Goal: Entertainment & Leisure: Consume media (video, audio)

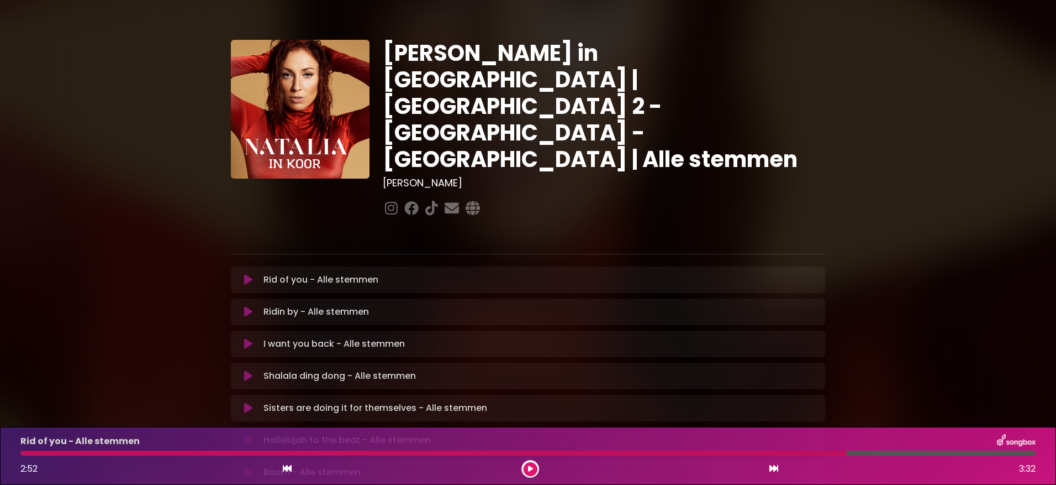
click at [285, 467] on icon at bounding box center [287, 468] width 9 height 9
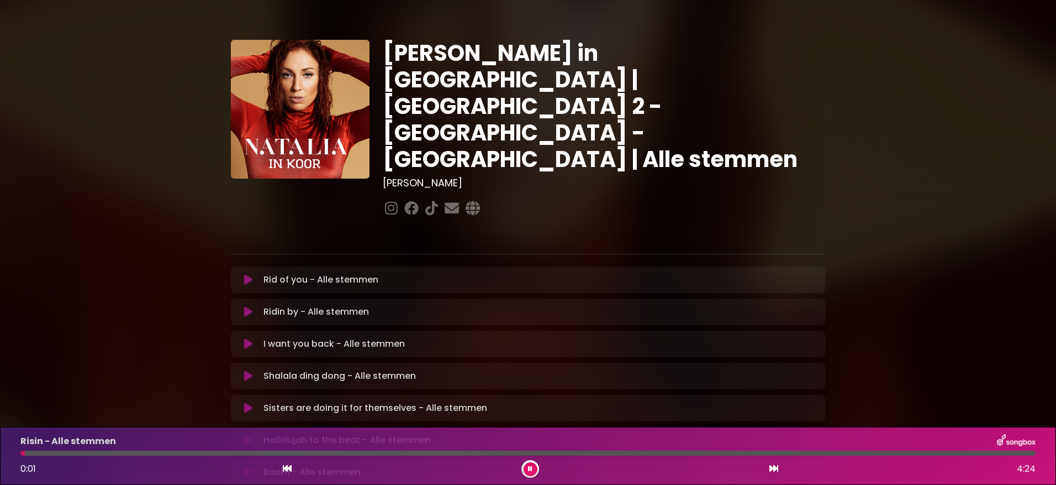
click at [531, 467] on icon at bounding box center [530, 468] width 4 height 7
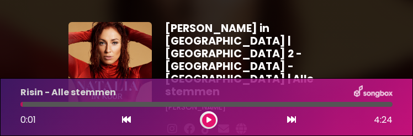
click at [206, 114] on button at bounding box center [209, 121] width 14 height 14
click at [287, 117] on icon at bounding box center [291, 119] width 9 height 9
click at [205, 118] on button at bounding box center [209, 121] width 14 height 14
click at [124, 118] on icon at bounding box center [126, 119] width 9 height 9
click at [207, 119] on icon at bounding box center [209, 120] width 4 height 7
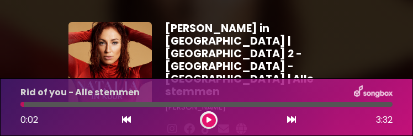
click at [206, 119] on button at bounding box center [209, 121] width 14 height 14
click at [292, 119] on icon at bounding box center [291, 119] width 9 height 9
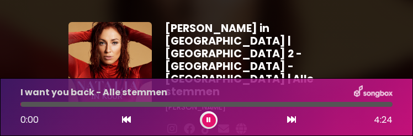
click at [207, 121] on icon at bounding box center [209, 120] width 4 height 7
click at [123, 121] on icon at bounding box center [126, 119] width 9 height 9
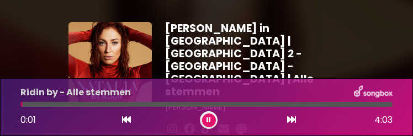
click at [207, 121] on icon at bounding box center [209, 120] width 4 height 7
click at [208, 119] on icon at bounding box center [209, 120] width 5 height 7
click at [290, 120] on icon at bounding box center [291, 119] width 9 height 9
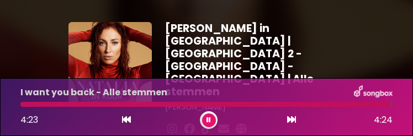
click at [202, 116] on div at bounding box center [209, 121] width 18 height 18
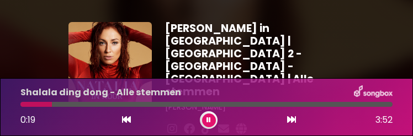
click at [124, 119] on icon at bounding box center [126, 119] width 9 height 9
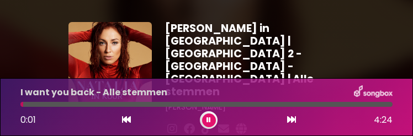
click at [206, 120] on button at bounding box center [209, 121] width 14 height 14
click at [207, 123] on icon at bounding box center [209, 120] width 5 height 7
click at [290, 119] on icon at bounding box center [291, 119] width 9 height 9
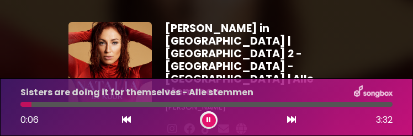
click at [211, 120] on button at bounding box center [209, 121] width 14 height 14
click at [127, 120] on icon at bounding box center [126, 119] width 9 height 9
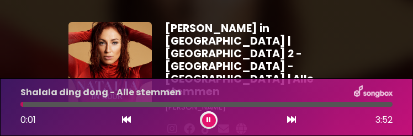
click at [207, 119] on icon at bounding box center [209, 120] width 4 height 7
click at [205, 119] on button at bounding box center [209, 121] width 14 height 14
click at [290, 119] on icon at bounding box center [291, 119] width 9 height 9
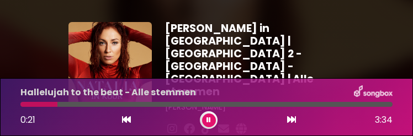
click at [127, 122] on icon at bounding box center [126, 119] width 9 height 9
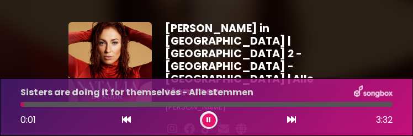
click at [211, 119] on icon at bounding box center [209, 120] width 4 height 7
click at [207, 120] on icon at bounding box center [209, 120] width 5 height 7
click at [289, 119] on icon at bounding box center [291, 119] width 9 height 9
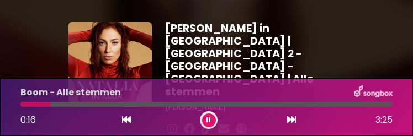
click at [122, 120] on button at bounding box center [127, 120] width 10 height 14
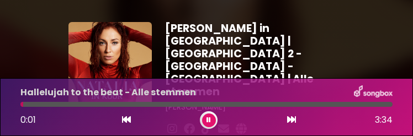
click at [208, 122] on icon at bounding box center [209, 120] width 4 height 7
click at [204, 119] on button at bounding box center [209, 121] width 14 height 14
click at [287, 120] on icon at bounding box center [291, 119] width 9 height 9
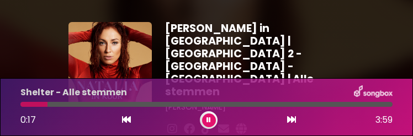
click at [124, 119] on icon at bounding box center [126, 119] width 9 height 9
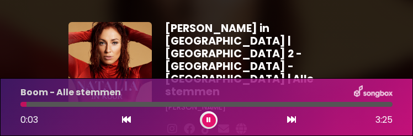
click at [209, 121] on icon at bounding box center [209, 120] width 4 height 7
click at [207, 121] on icon at bounding box center [209, 120] width 5 height 7
click at [288, 119] on icon at bounding box center [291, 119] width 9 height 9
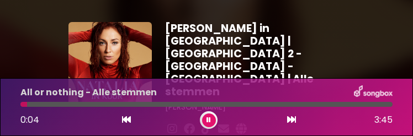
click at [207, 119] on button at bounding box center [209, 121] width 14 height 14
click at [208, 122] on icon at bounding box center [209, 120] width 5 height 7
click at [288, 120] on icon at bounding box center [291, 119] width 9 height 9
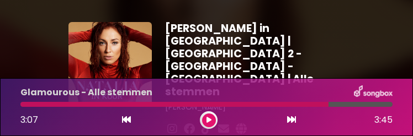
click at [208, 120] on icon at bounding box center [209, 120] width 5 height 7
click at [125, 118] on icon at bounding box center [126, 119] width 9 height 9
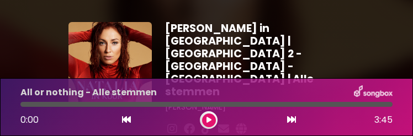
click at [125, 118] on icon at bounding box center [126, 119] width 9 height 9
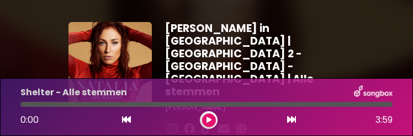
click at [209, 121] on icon at bounding box center [209, 120] width 5 height 7
click at [207, 120] on icon at bounding box center [209, 120] width 5 height 7
click at [288, 119] on icon at bounding box center [291, 119] width 9 height 9
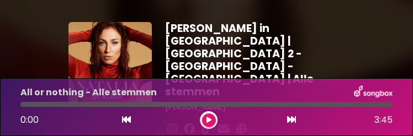
click at [211, 124] on button at bounding box center [209, 121] width 14 height 14
click at [207, 124] on button at bounding box center [209, 121] width 14 height 14
click at [124, 122] on icon at bounding box center [126, 119] width 9 height 9
